Goal: Submit feedback/report problem: Submit feedback/report problem

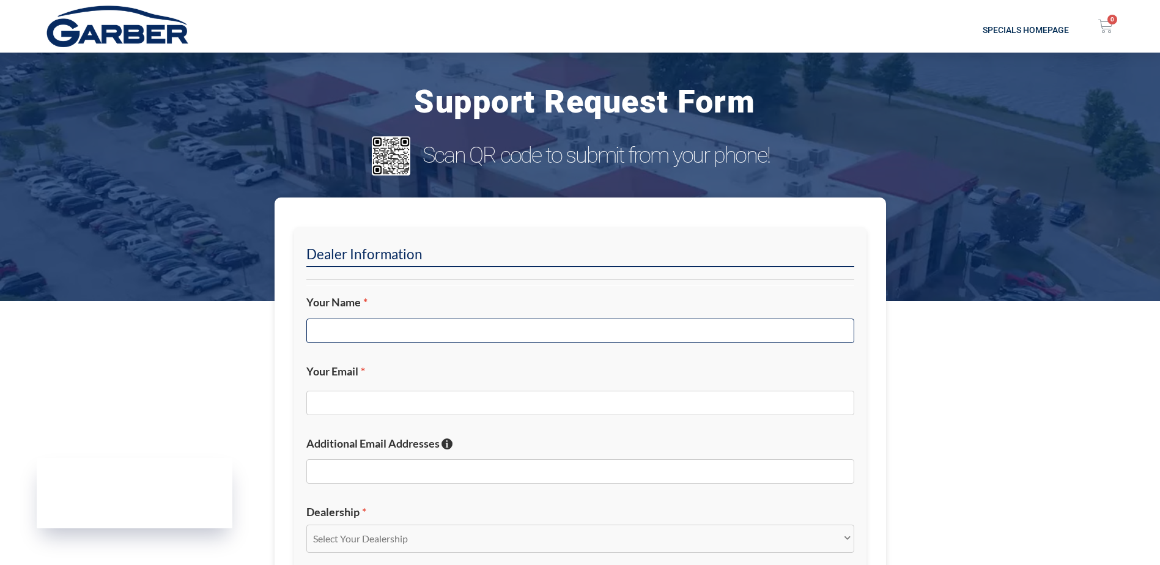
click at [423, 322] on input "Your Name *" at bounding box center [580, 331] width 548 height 24
type input "r"
click at [397, 326] on input "Ra" at bounding box center [580, 331] width 548 height 24
type input "[PERSON_NAME]"
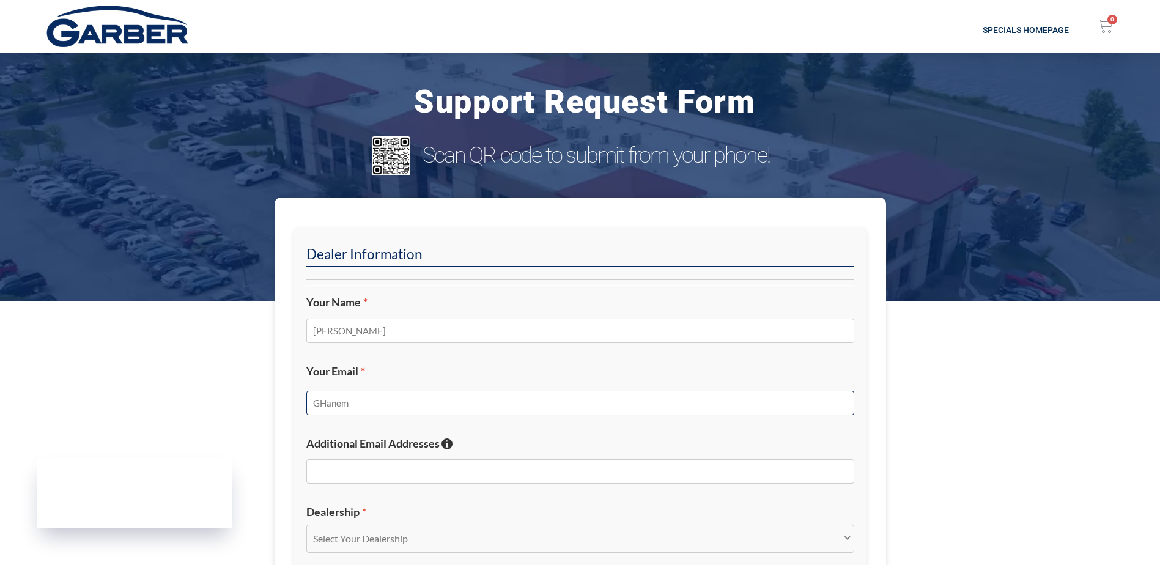
type input "GHanem"
type input "r"
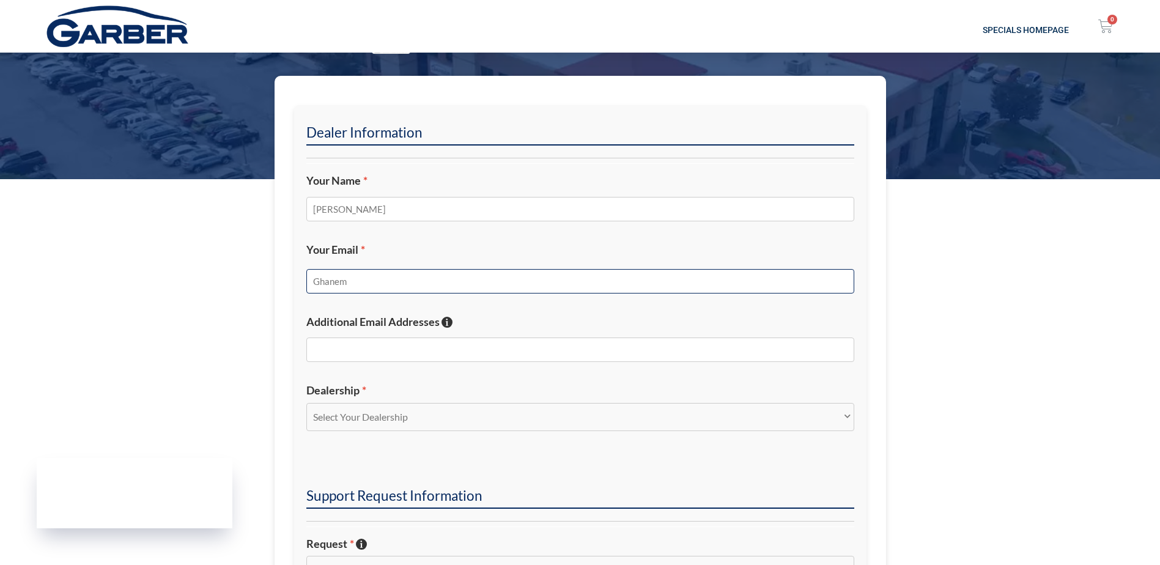
scroll to position [122, 0]
type input "Ghanem"
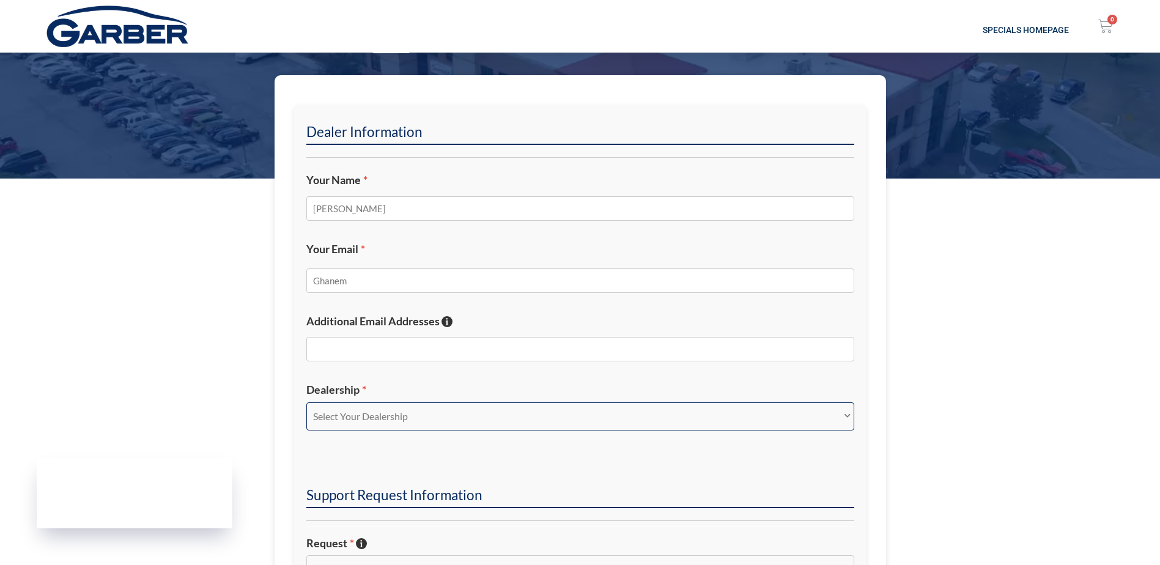
click at [388, 422] on select "Select Your Dealership Acura of Rochester Delray Buick GMC [PERSON_NAME] Automa…" at bounding box center [580, 416] width 548 height 28
select select "[PERSON_NAME] Chevrolet [PERSON_NAME]"
click at [306, 402] on select "Select Your Dealership Acura of Rochester Delray Buick GMC [PERSON_NAME] Automa…" at bounding box center [580, 416] width 548 height 28
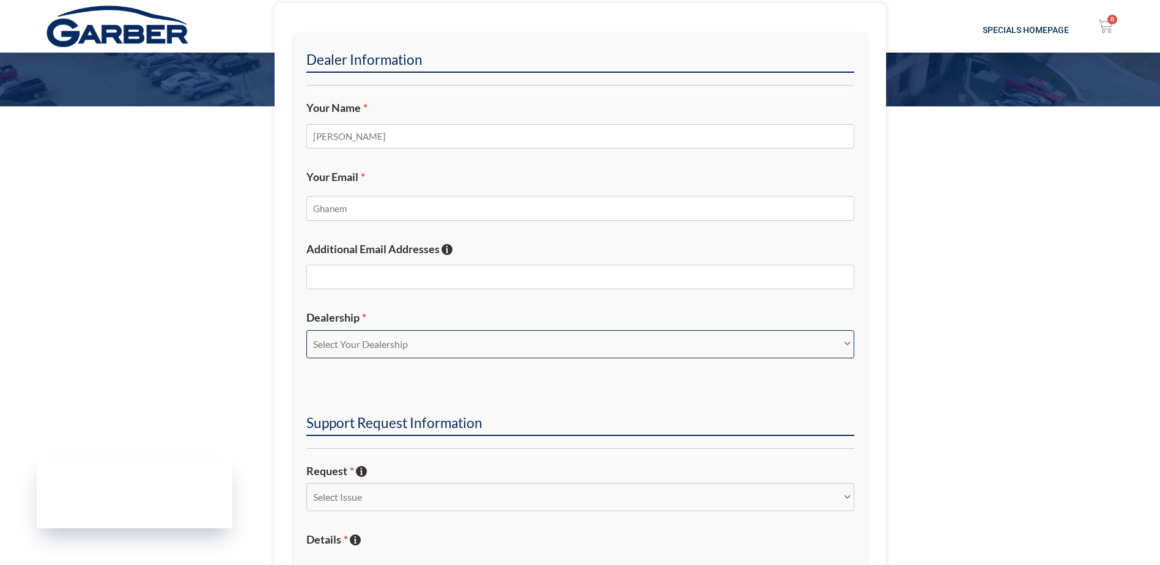
scroll to position [306, 0]
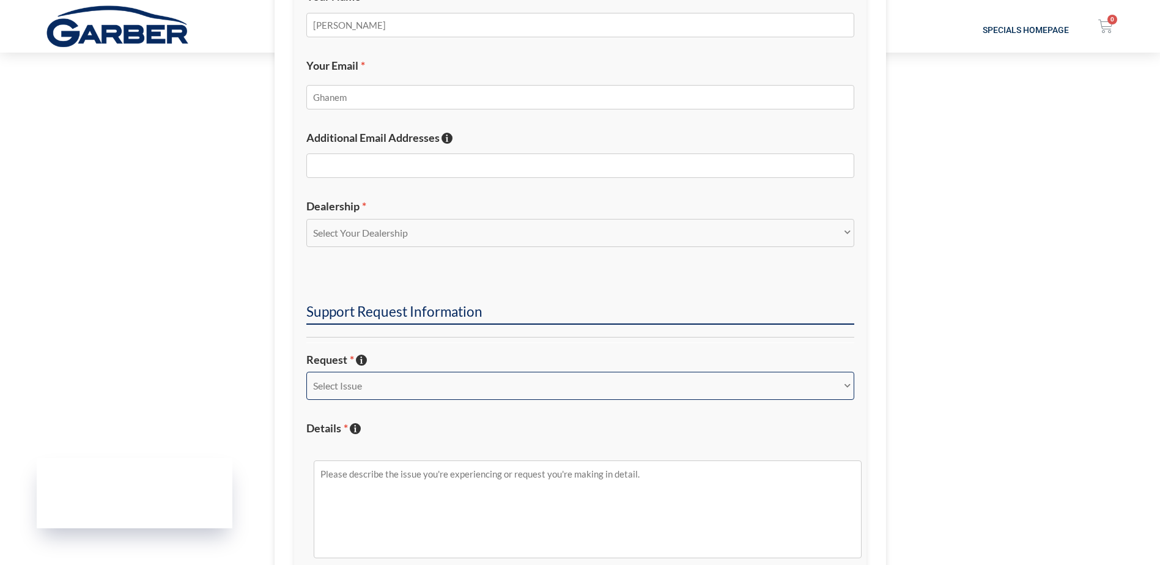
click at [343, 385] on select "Select Issue New Inquiry/Request Inventory Management Inventory Feed Website Fu…" at bounding box center [580, 386] width 548 height 28
select select "Inventory Management"
click at [306, 372] on select "Select Issue New Inquiry/Request Inventory Management Inventory Feed Website Fu…" at bounding box center [580, 386] width 548 height 28
click at [389, 481] on textarea "Details * Describe the issue with specific details if possible!" at bounding box center [588, 509] width 548 height 98
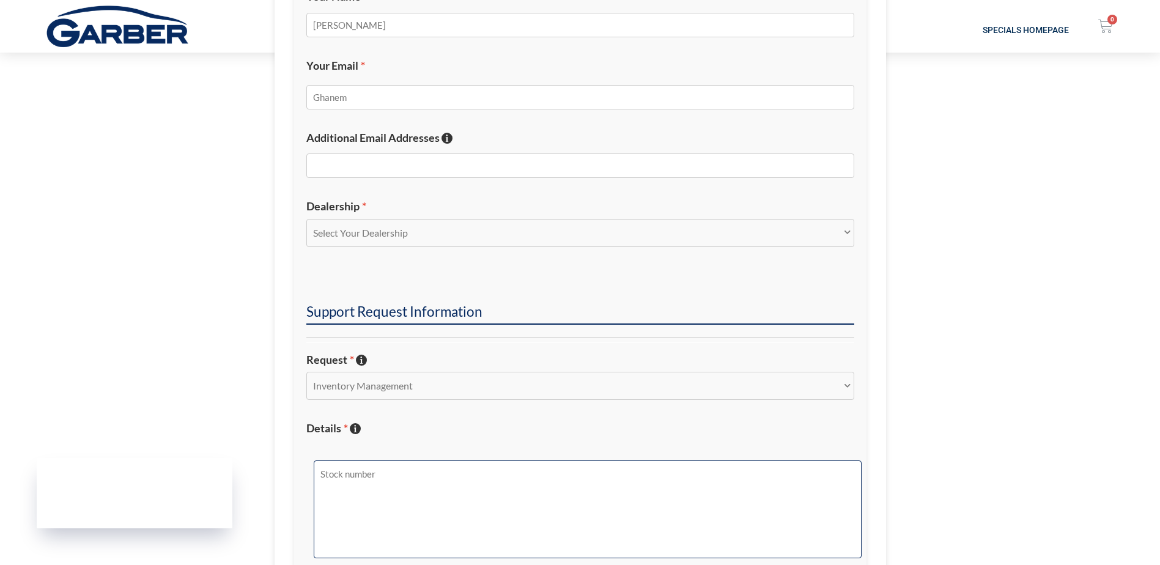
click at [413, 479] on textarea "Stock number" at bounding box center [588, 509] width 548 height 98
click at [434, 470] on textarea "Stock number 15130507p" at bounding box center [588, 509] width 548 height 98
type textarea "Stock number 15130507P"
